Goal: Information Seeking & Learning: Learn about a topic

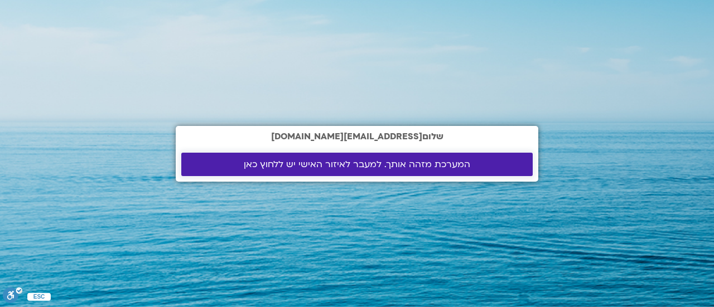
click at [443, 162] on span "המערכת מזהה אותך. למעבר לאיזור האישי יש ללחוץ כאן" at bounding box center [357, 164] width 226 height 10
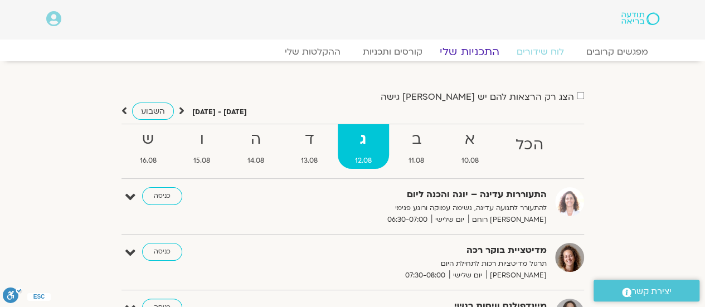
click at [480, 47] on link "התכניות שלי" at bounding box center [470, 51] width 86 height 13
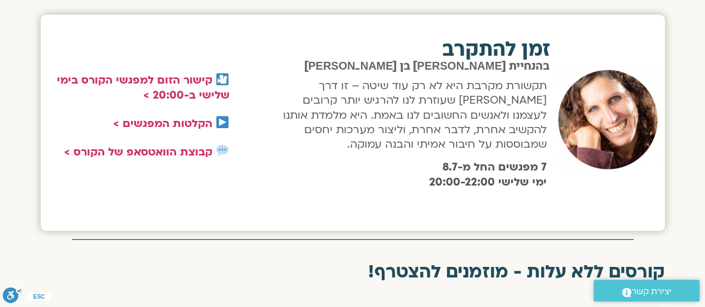
scroll to position [446, 0]
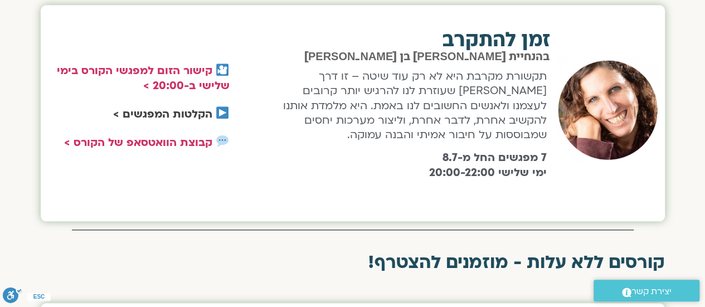
click at [171, 110] on link "הקלטות המפגשים >" at bounding box center [162, 114] width 99 height 14
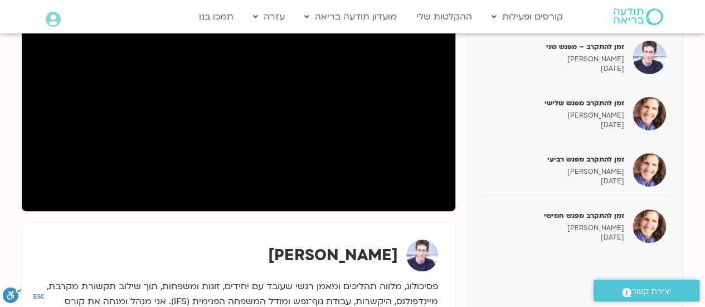
scroll to position [223, 0]
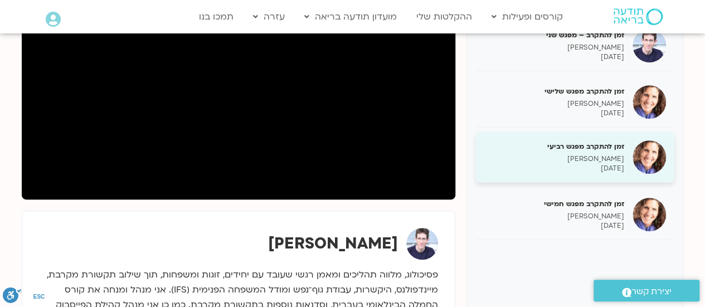
click at [581, 150] on h5 "זמן להתקרב מפגש רביעי" at bounding box center [554, 147] width 141 height 10
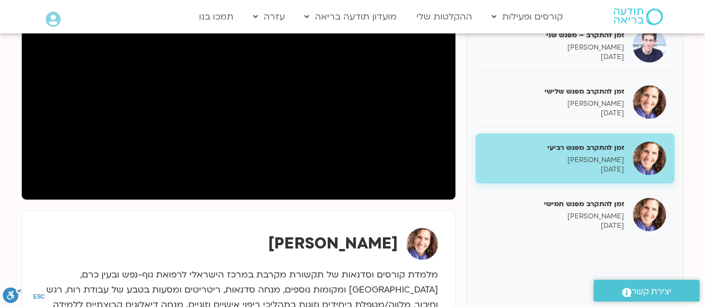
click at [248, 234] on div "שאנייה כהן בן חיים" at bounding box center [238, 244] width 399 height 32
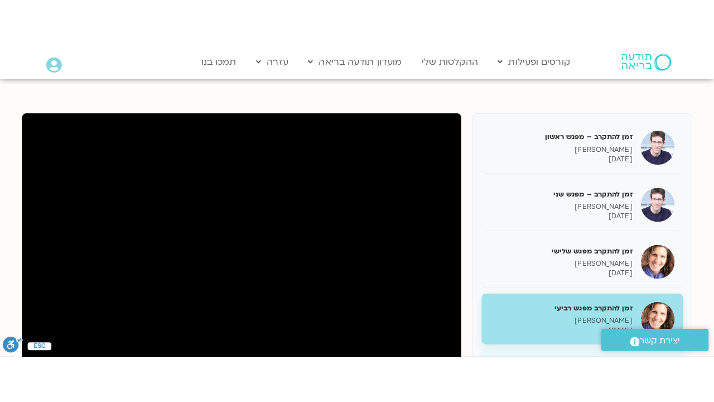
scroll to position [167, 0]
